Goal: Communication & Community: Answer question/provide support

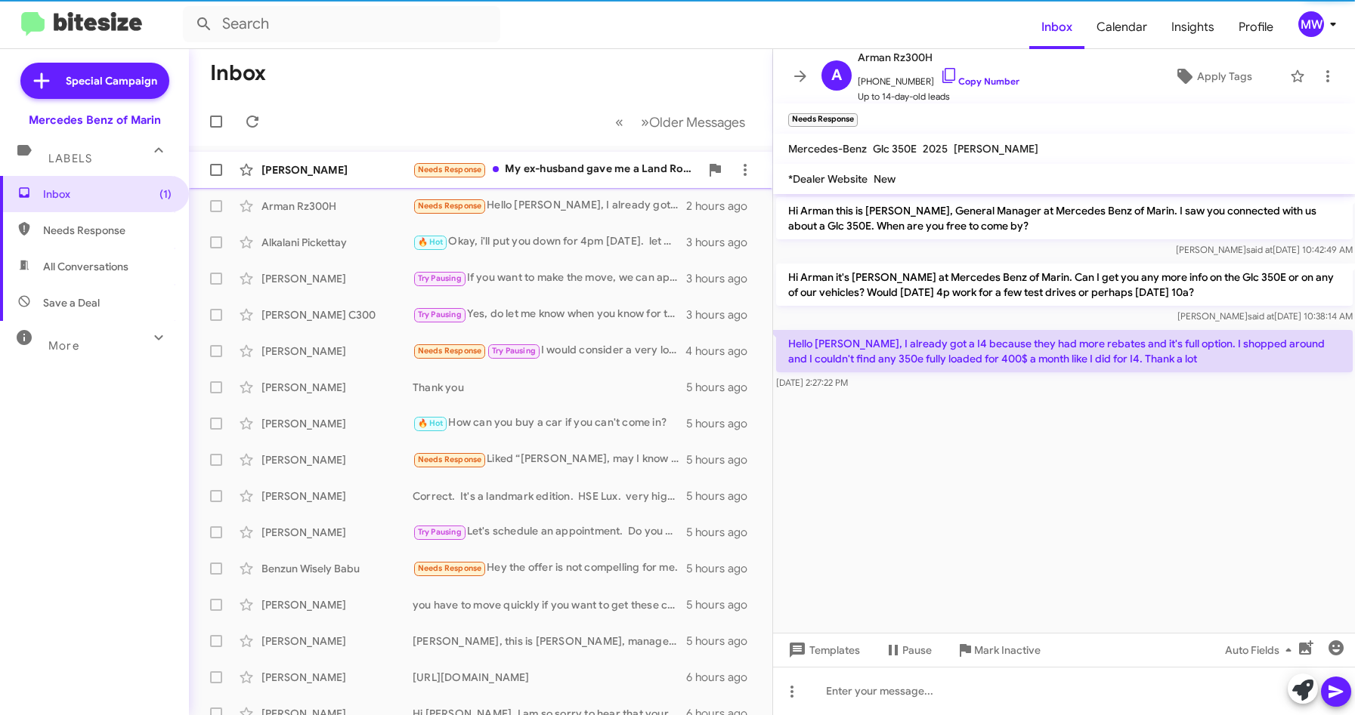
click at [615, 166] on div "Needs Response My ex-husband gave me a Land Rover so I'm happy for now but I wi…" at bounding box center [555, 169] width 287 height 17
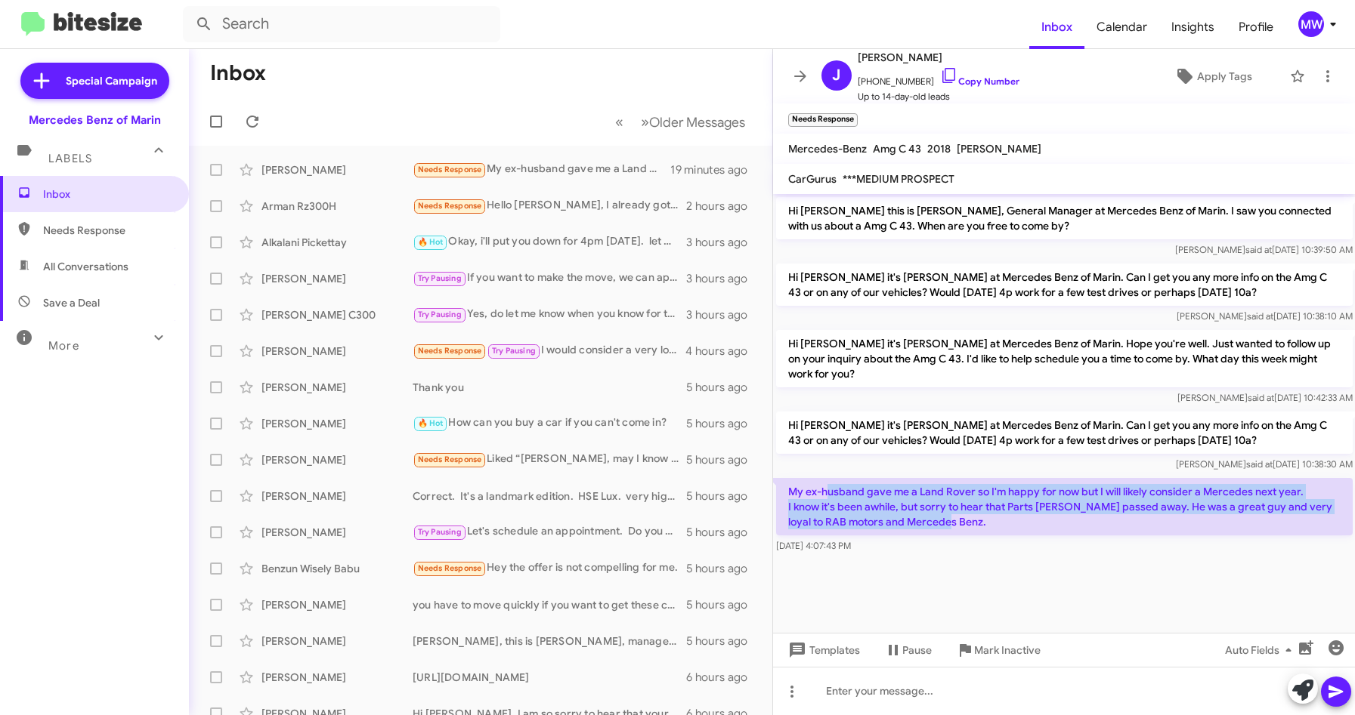
drag, startPoint x: 830, startPoint y: 487, endPoint x: 984, endPoint y: 527, distance: 159.8
click at [984, 527] on p "My ex-husband gave me a Land Rover so I'm happy for now but I will likely consi…" at bounding box center [1064, 506] width 576 height 57
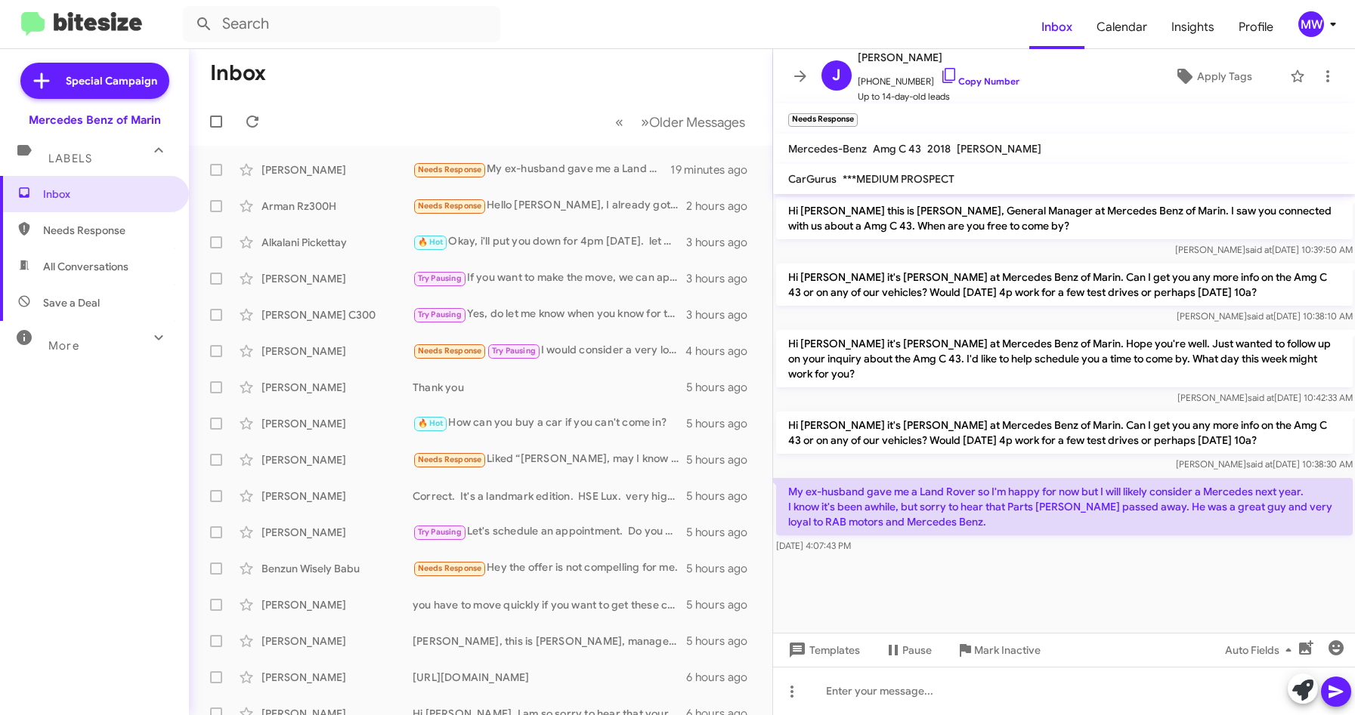
drag, startPoint x: 984, startPoint y: 527, endPoint x: 1007, endPoint y: 565, distance: 44.7
click at [993, 557] on cdk-virtual-scroll-viewport "Hi [PERSON_NAME] this is [PERSON_NAME], General Manager at Mercedes Benz of Mar…" at bounding box center [1064, 413] width 582 height 439
